Goal: Task Accomplishment & Management: Complete application form

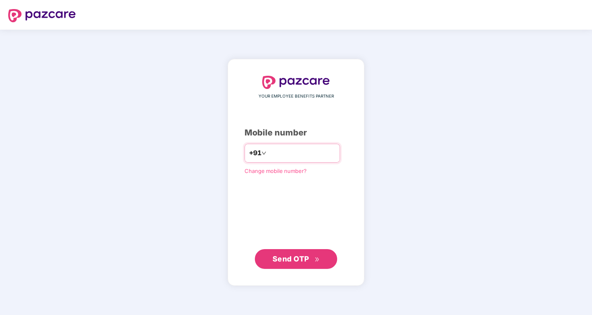
type input "**********"
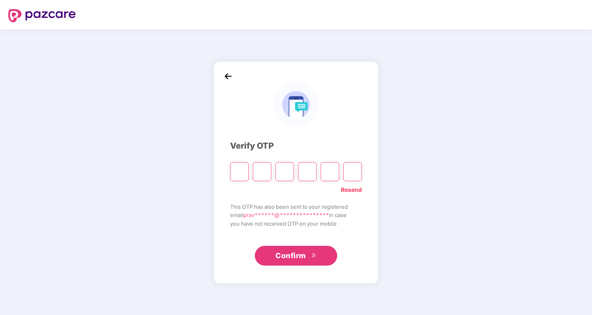
type input "*"
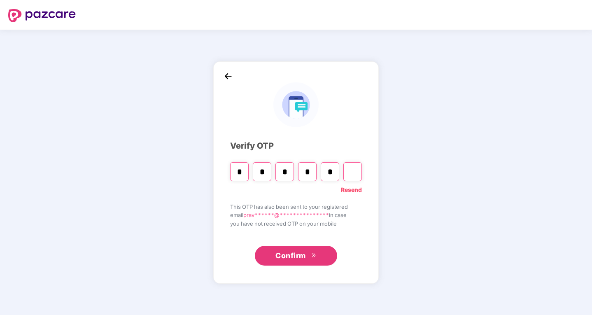
type input "*"
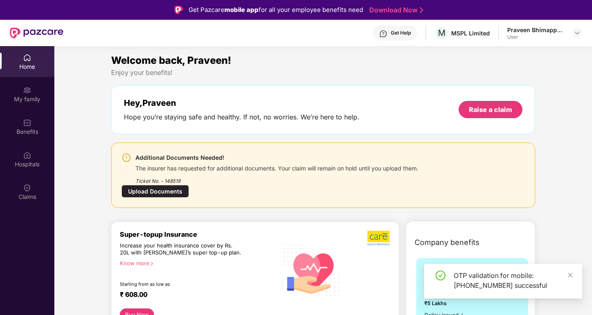
click at [189, 185] on div "Upload Documents" at bounding box center [154, 191] width 67 height 13
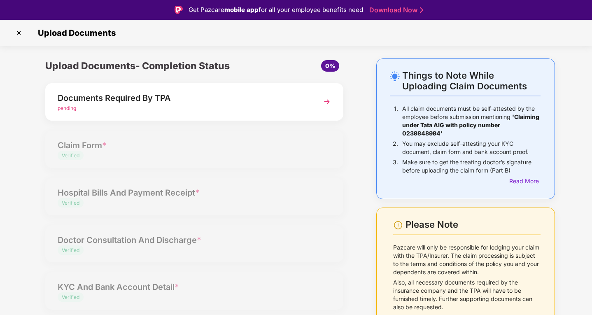
click at [63, 104] on div "Documents Required By TPA" at bounding box center [183, 97] width 250 height 13
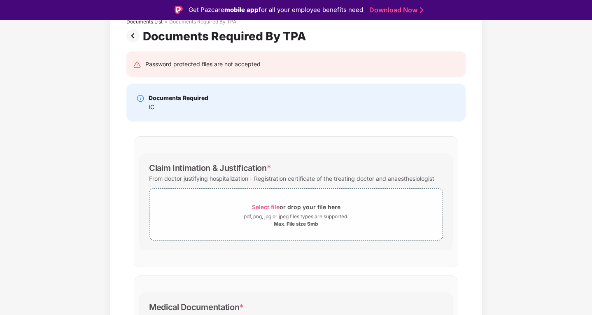
scroll to position [82, 0]
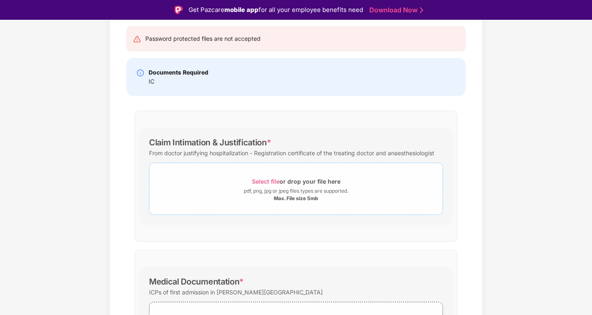
click at [267, 179] on span "Select file" at bounding box center [266, 181] width 28 height 7
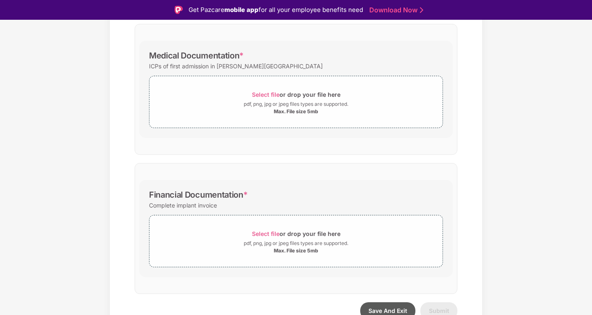
scroll to position [357, 0]
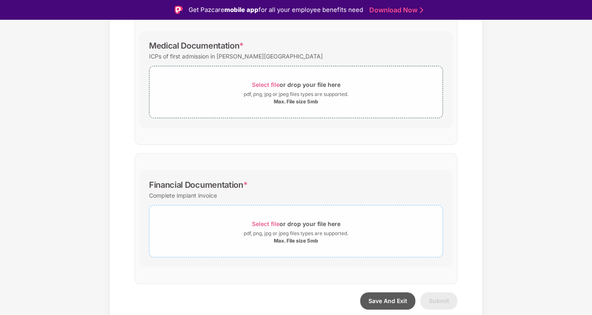
click at [257, 224] on span "Select file" at bounding box center [266, 223] width 28 height 7
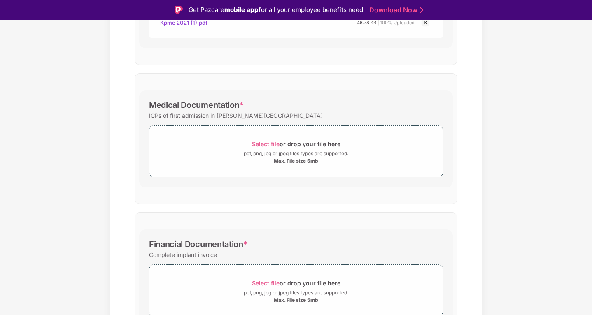
scroll to position [271, 0]
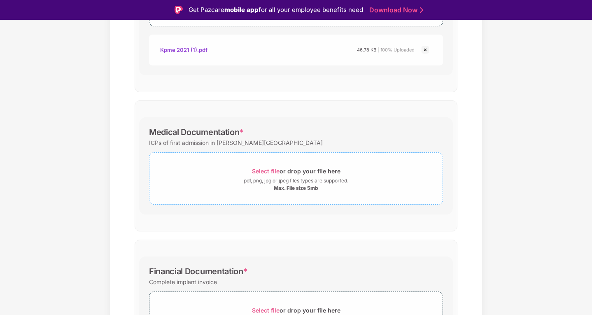
click at [265, 168] on span "Select file" at bounding box center [266, 170] width 28 height 7
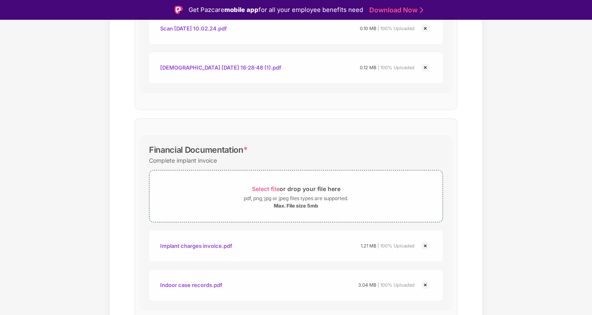
scroll to position [552, 0]
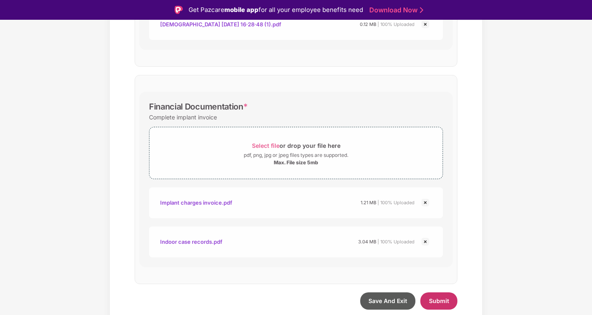
click at [445, 303] on span "Submit" at bounding box center [439, 300] width 20 height 7
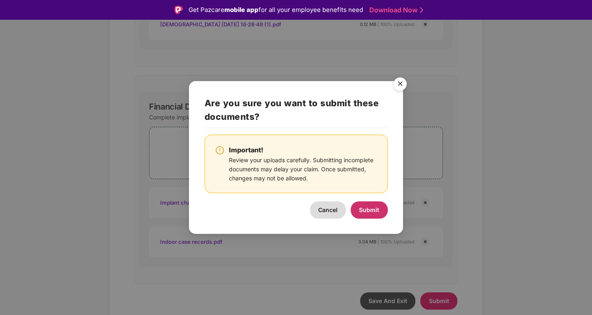
click at [365, 214] on button "Submit" at bounding box center [368, 209] width 37 height 17
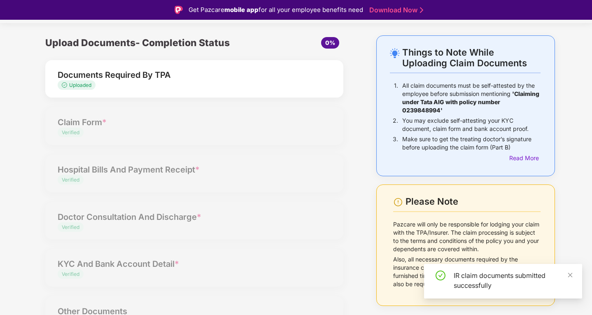
scroll to position [35, 0]
